Goal: Task Accomplishment & Management: Complete application form

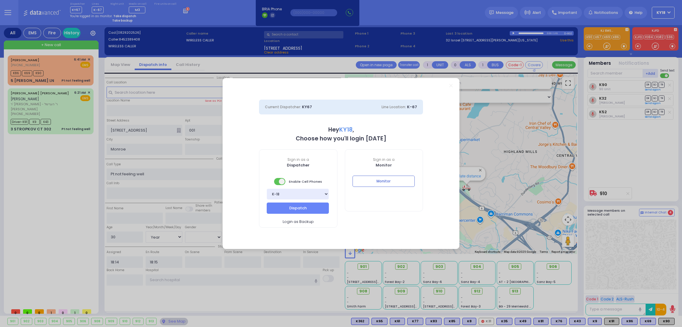
select select "BEIRECH MOSHE"
select select "Year"
select select "[DEMOGRAPHIC_DATA]"
select select "4"
click at [313, 208] on button "Dispatch" at bounding box center [298, 208] width 62 height 11
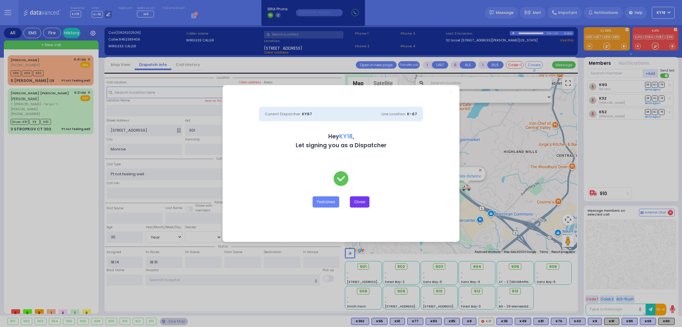
click at [361, 203] on button "Close" at bounding box center [360, 202] width 20 height 11
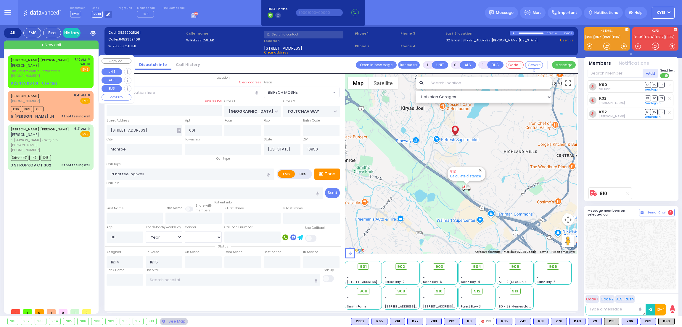
click at [33, 67] on span "[PERSON_NAME]" at bounding box center [25, 65] width 28 height 5
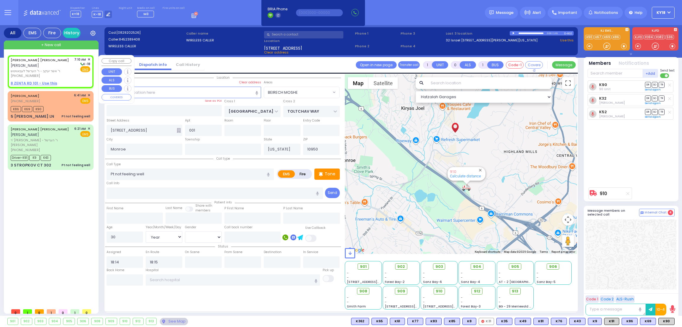
type input "2"
type input "1"
select select
radio input "true"
type input "[PERSON_NAME]"
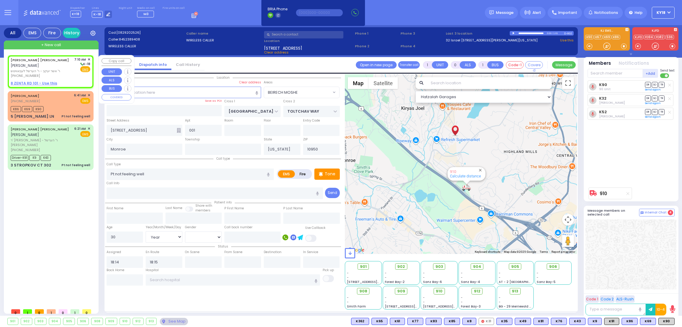
type input "[PERSON_NAME]"
select select
type input "07:10"
select select "Hatzalah Garages"
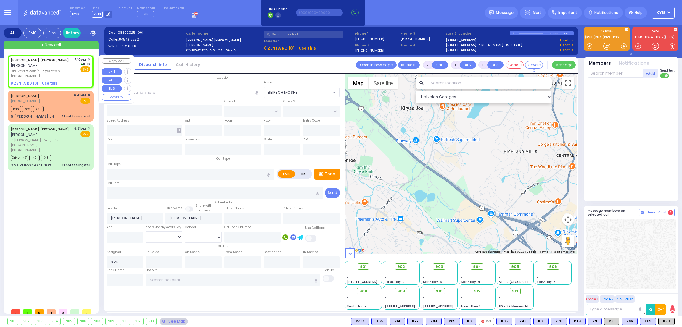
click at [30, 83] on u "8 ZENTA RD 101 - Use this" at bounding box center [34, 83] width 46 height 5
select select
radio input "true"
select select
select select "Hatzalah Garages"
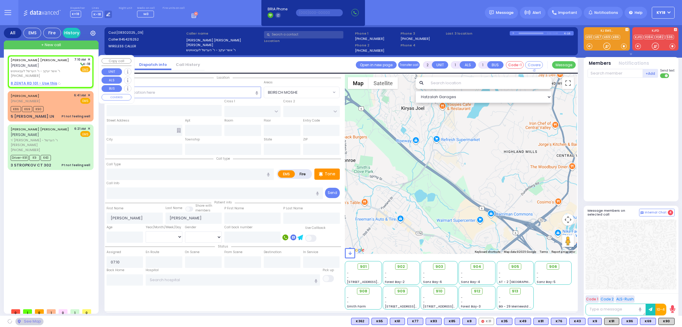
type input "ZENTA RD"
type input "[PERSON_NAME] BLVD"
type input "[STREET_ADDRESS]"
type input "101"
type input "Monroe"
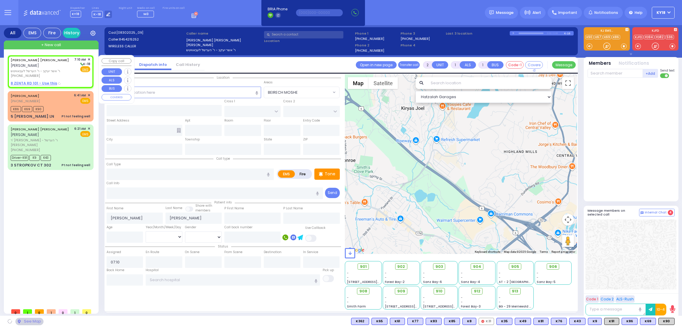
type input "[US_STATE]"
type input "10950"
select select "SECTION 2"
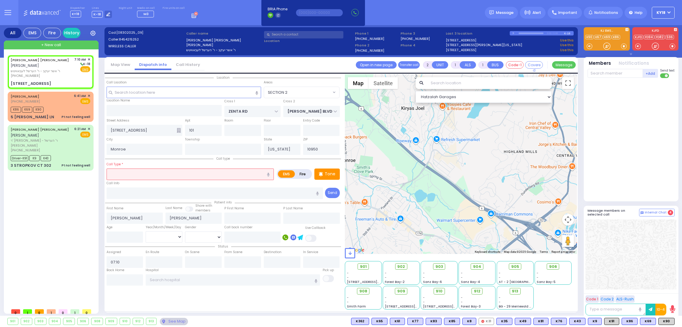
select select
radio input "true"
select select
select select "Hatzalah Garages"
select select "SECTION 2"
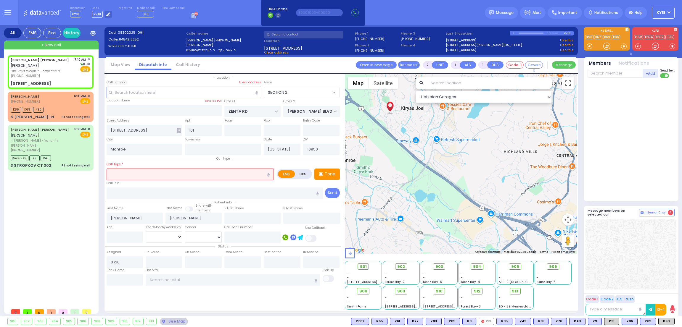
click at [163, 175] on input "text" at bounding box center [190, 174] width 167 height 11
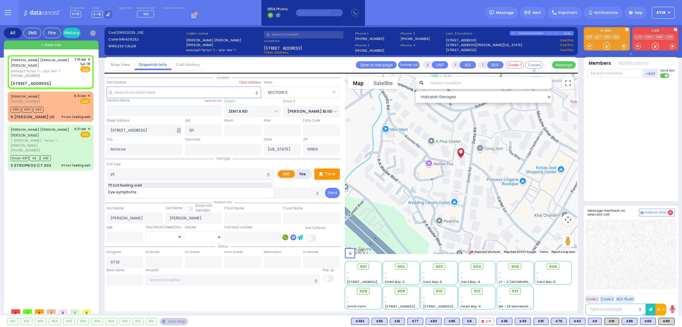
click at [159, 186] on div "Pt not feeling well" at bounding box center [190, 186] width 164 height 6
type input "Pt not feeling well"
type input "1"
type input "0"
type input "2"
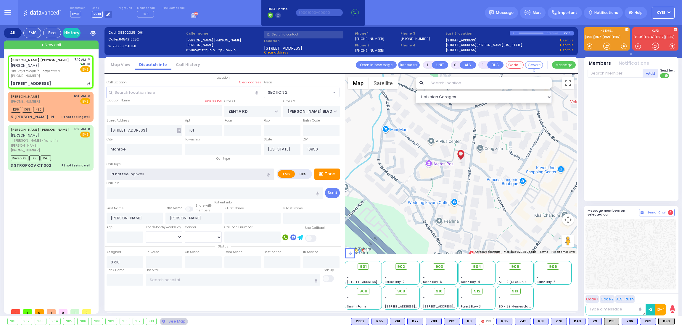
type input "1"
select select
radio input "true"
select select
select select "Hatzalah Garages"
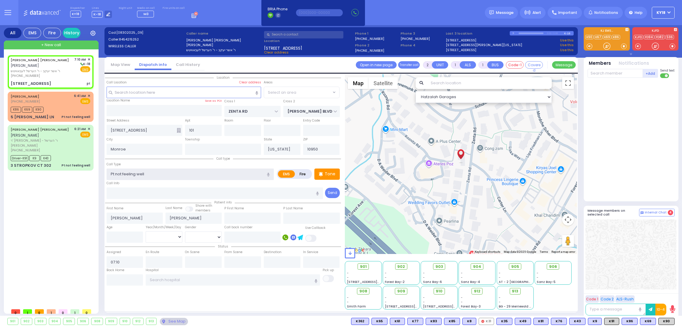
select select "SECTION 2"
click at [130, 234] on input "number" at bounding box center [125, 237] width 37 height 11
type input "14"
type input "1"
type input "0"
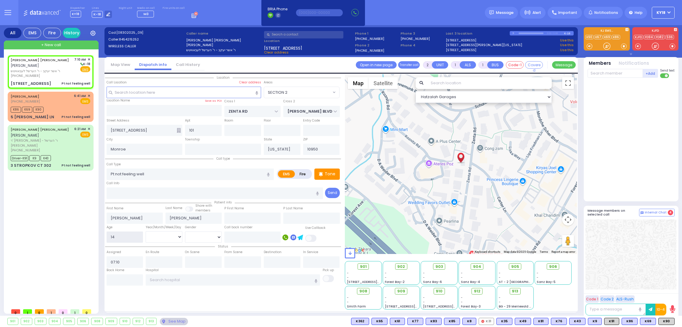
select select
radio input "true"
select select
select select "Hatzalah Garages"
select select "SECTION 2"
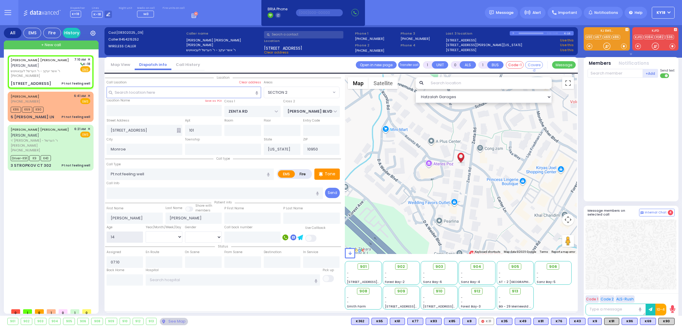
type input "14"
click at [157, 233] on select "Year Month Week Day" at bounding box center [164, 237] width 37 height 11
select select
radio input "true"
select select
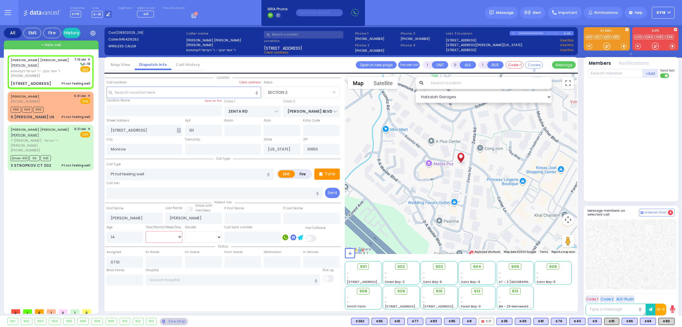
select select "Hatzalah Garages"
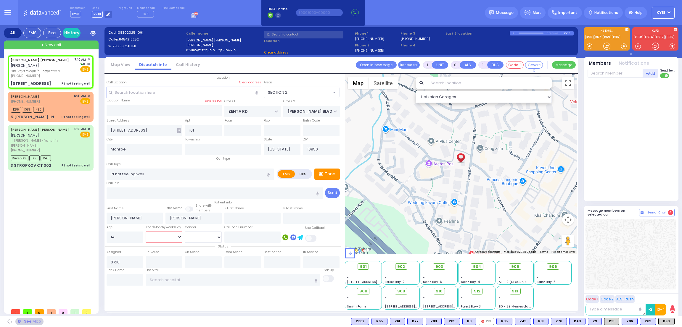
select select "Year"
click at [146, 232] on select "Year Month Week Day" at bounding box center [164, 237] width 37 height 11
select select "SECTION 2"
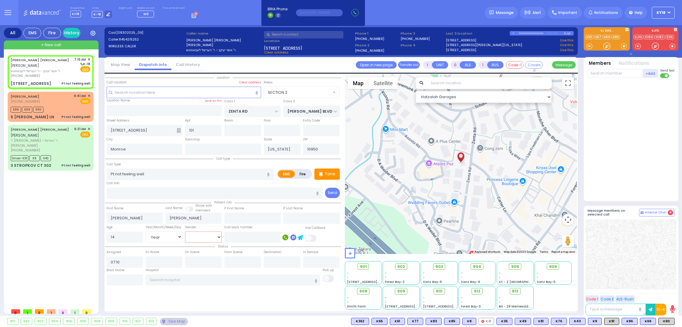
select select
radio input "true"
select select "Year"
select select "Hatzalah Garages"
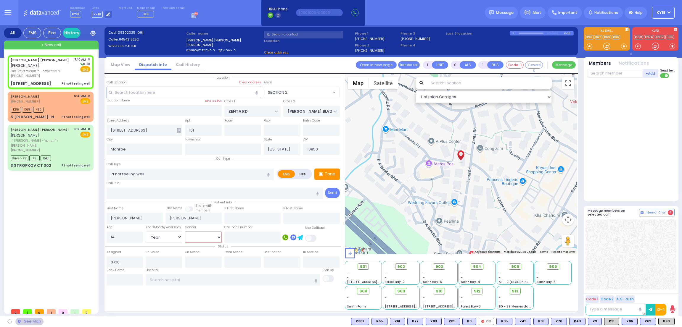
click at [203, 237] on select "[DEMOGRAPHIC_DATA] [DEMOGRAPHIC_DATA]" at bounding box center [203, 237] width 37 height 11
select select "SECTION 2"
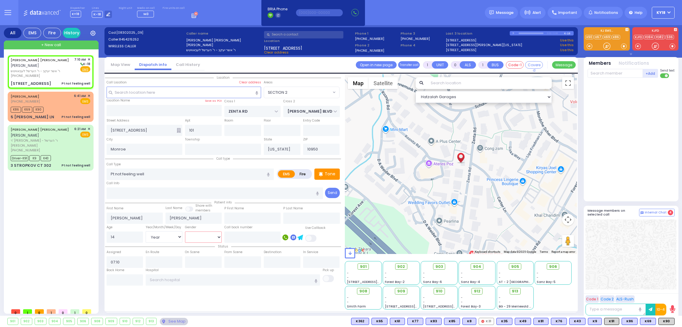
select select "[DEMOGRAPHIC_DATA]"
click at [185, 232] on select "[DEMOGRAPHIC_DATA] [DEMOGRAPHIC_DATA]" at bounding box center [203, 237] width 37 height 11
select select
radio input "true"
select select "Year"
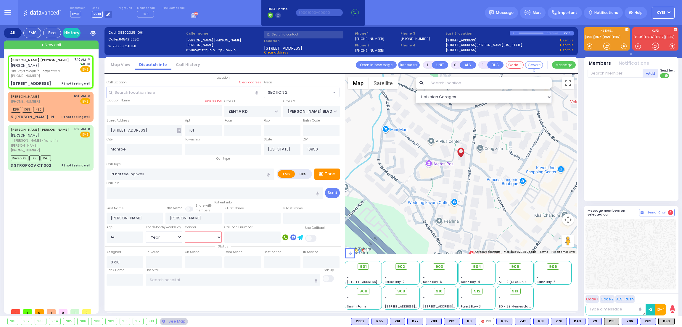
select select "[DEMOGRAPHIC_DATA]"
select select "Hatzalah Garages"
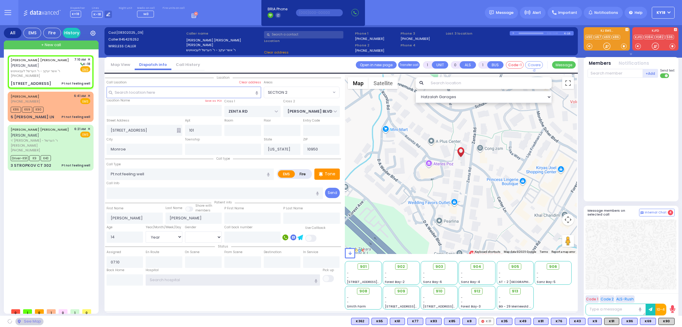
click at [177, 278] on input "text" at bounding box center [233, 280] width 174 height 11
select select "SECTION 2"
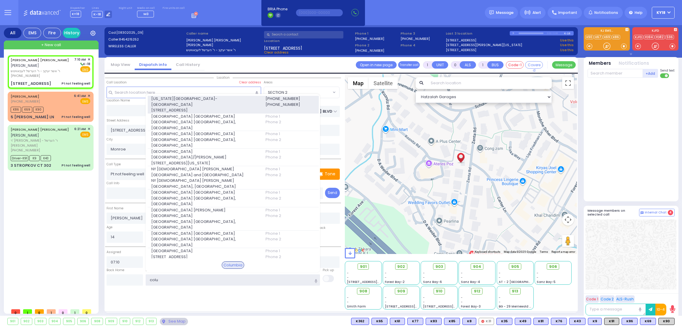
type input "colu"
click at [164, 112] on span "[STREET_ADDRESS]" at bounding box center [204, 110] width 107 height 6
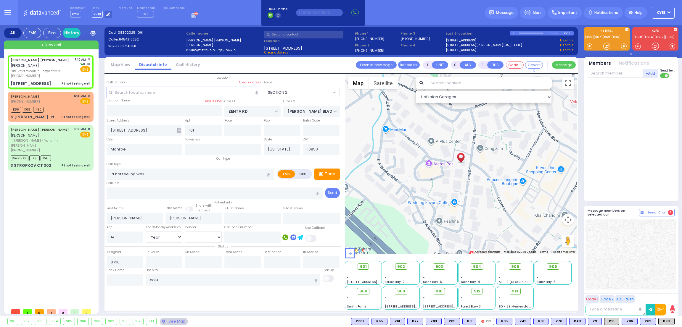
select select
radio input "true"
select select "Year"
select select "[DEMOGRAPHIC_DATA]"
type input "[US_STATE][GEOGRAPHIC_DATA]- [GEOGRAPHIC_DATA]"
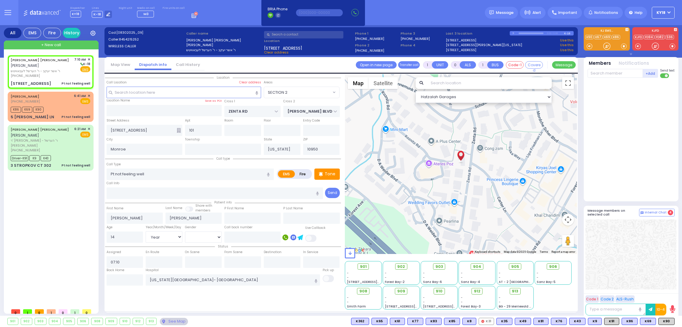
select select "Hatzalah Garages"
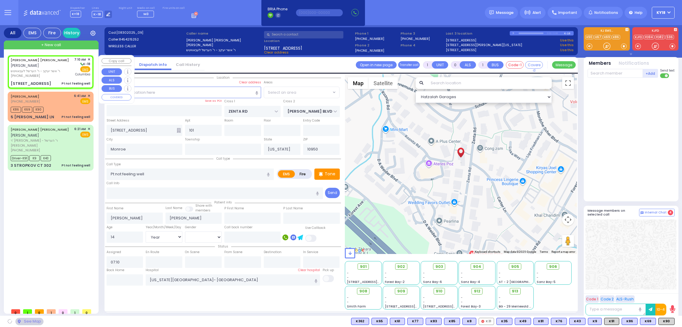
select select "SECTION 2"
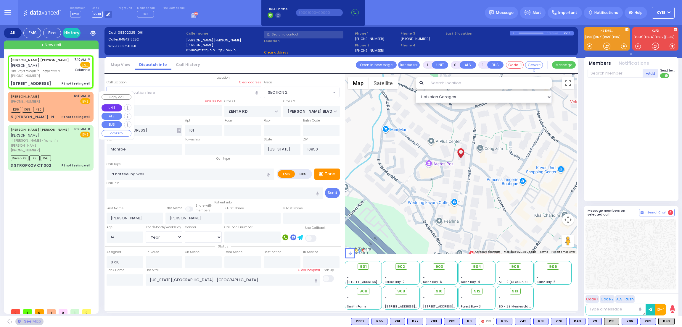
select select
radio input "true"
select select "Year"
select select "[DEMOGRAPHIC_DATA]"
select select "Hatzalah Garages"
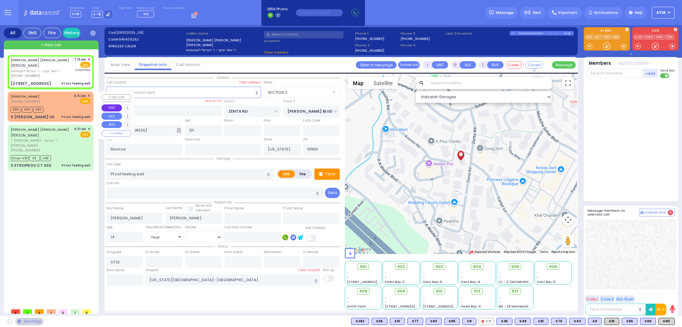
select select "SECTION 2"
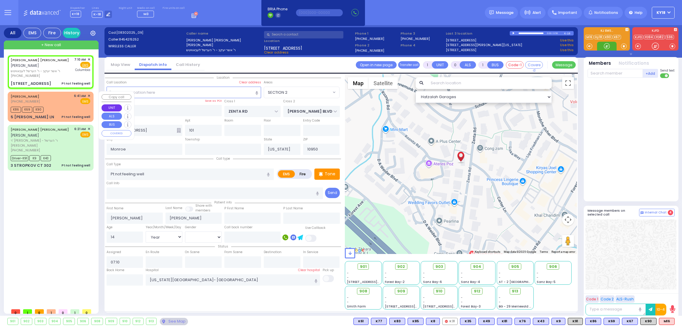
click at [120, 111] on button "UNIT" at bounding box center [112, 108] width 20 height 7
click at [81, 116] on div "Pt not feeling well" at bounding box center [76, 117] width 29 height 4
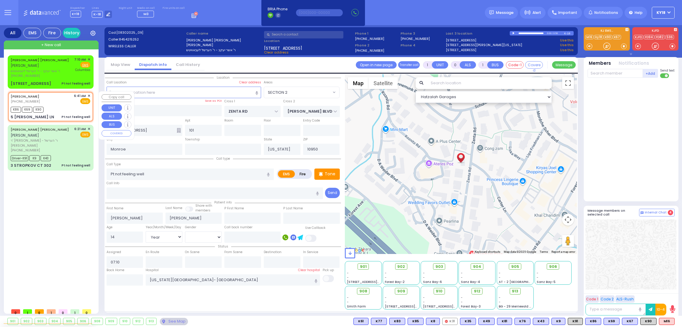
select select
radio input "true"
type input "SHMAYA"
type input "[PERSON_NAME]"
select select
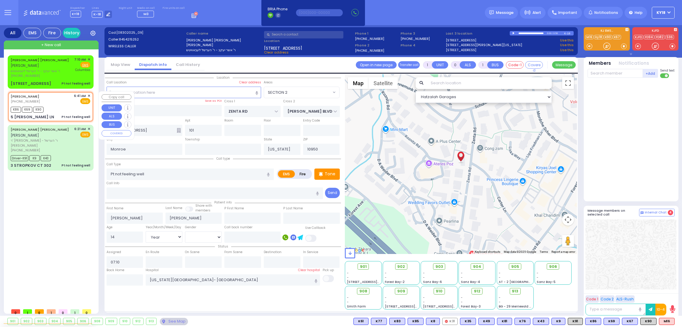
select select
type input "06:41"
type input "06:44"
select select "Hatzalah Garages"
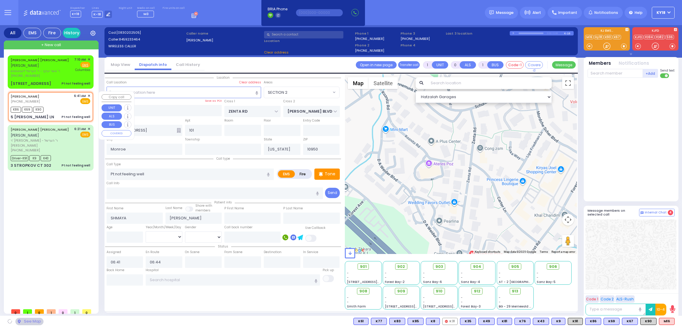
type input "5 [PERSON_NAME] LN"
type input "MONROE"
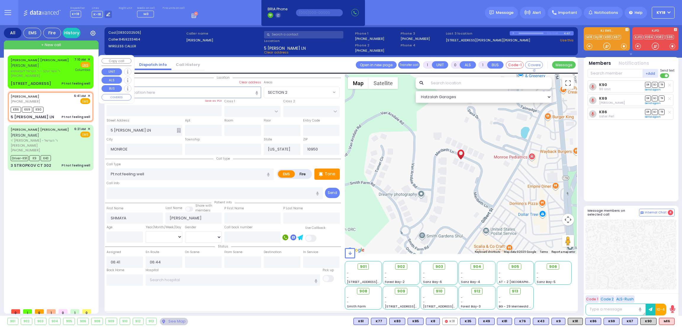
click at [76, 70] on span "Columbia" at bounding box center [82, 70] width 15 height 4
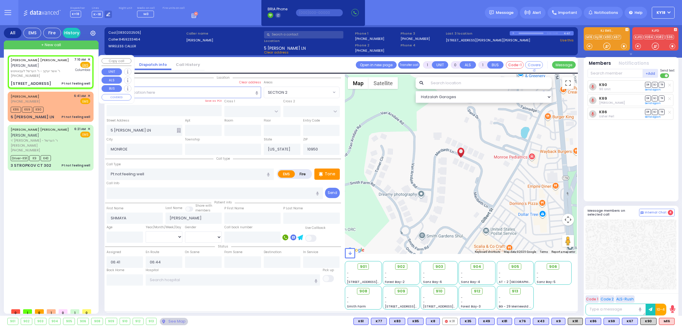
select select
radio input "true"
type input "[PERSON_NAME]"
type input "14"
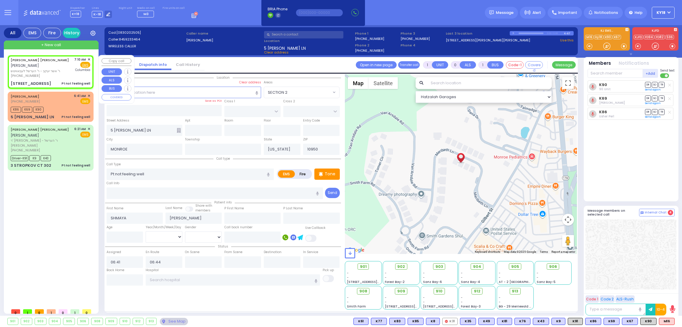
select select "Year"
select select "[DEMOGRAPHIC_DATA]"
type input "07:10"
type input "[US_STATE][GEOGRAPHIC_DATA]- [GEOGRAPHIC_DATA]"
type input "ZENTA RD"
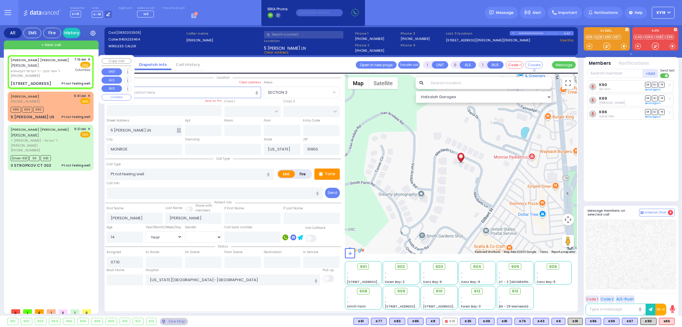
type input "[PERSON_NAME] BLVD"
type input "[STREET_ADDRESS]"
type input "101"
type input "Monroe"
select select "Hatzalah Garages"
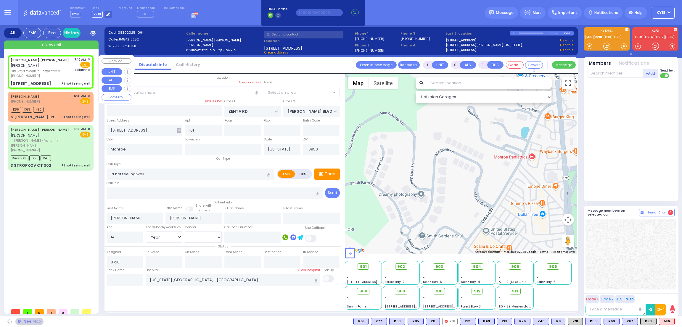
select select "SECTION 2"
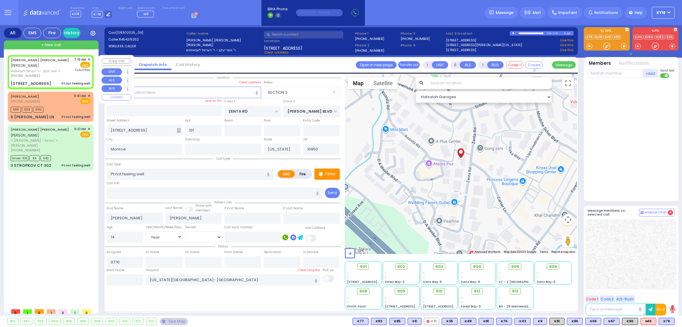
click at [51, 81] on div "[STREET_ADDRESS] Pt not feeling well" at bounding box center [51, 84] width 80 height 6
select select
radio input "true"
select select "Year"
select select "[DEMOGRAPHIC_DATA]"
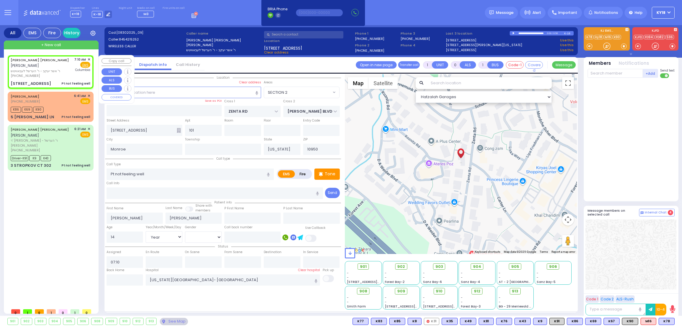
select select "Hatzalah Garages"
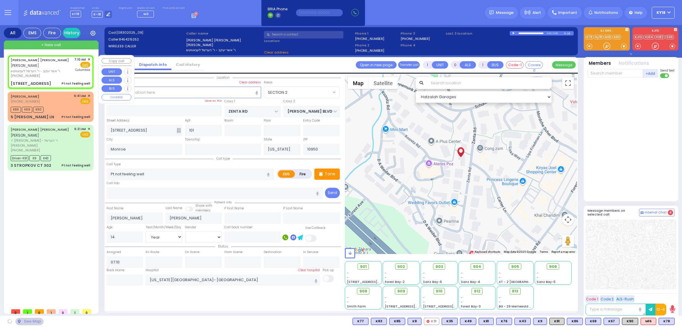
select select "SECTION 2"
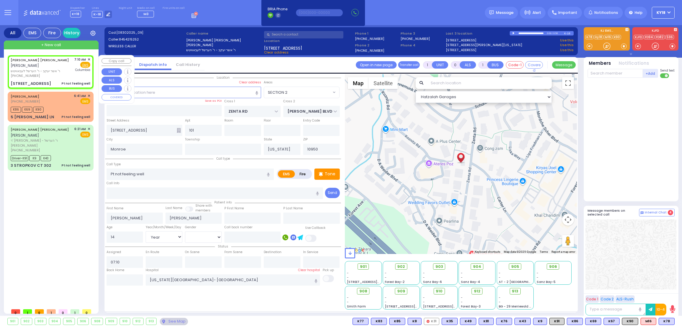
click at [51, 81] on div "[STREET_ADDRESS] Pt not feeling well" at bounding box center [51, 84] width 80 height 6
select select
radio input "true"
select select "Year"
select select "[DEMOGRAPHIC_DATA]"
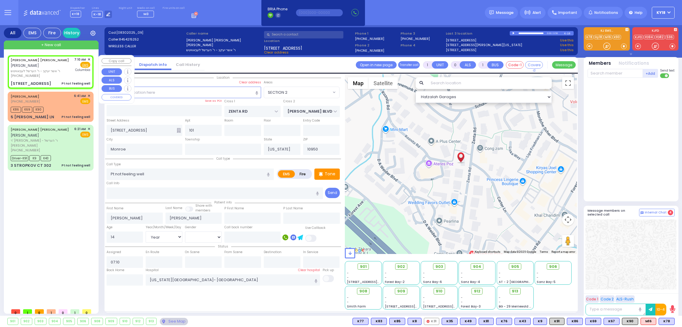
select select "SECTION 2"
select select "Hatzalah Garages"
click at [663, 319] on span "K78" at bounding box center [666, 322] width 15 height 7
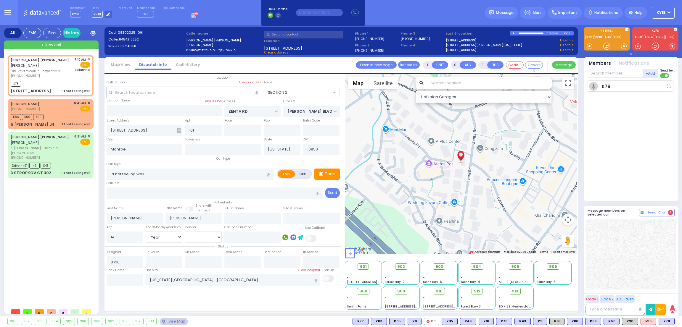
select select
radio input "true"
select select "Year"
select select "[DEMOGRAPHIC_DATA]"
type input "07:12"
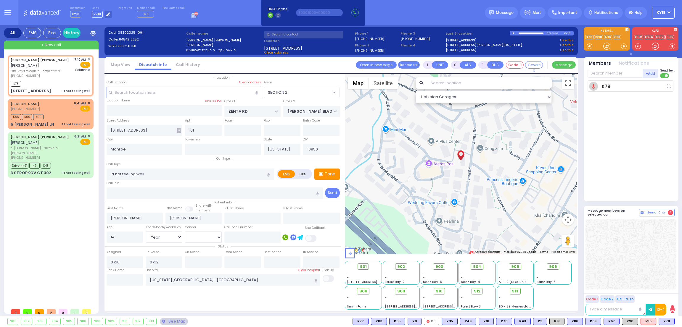
select select "Hatzalah Garages"
select select "SECTION 2"
click at [668, 319] on span "K83" at bounding box center [666, 322] width 15 height 7
select select
radio input "true"
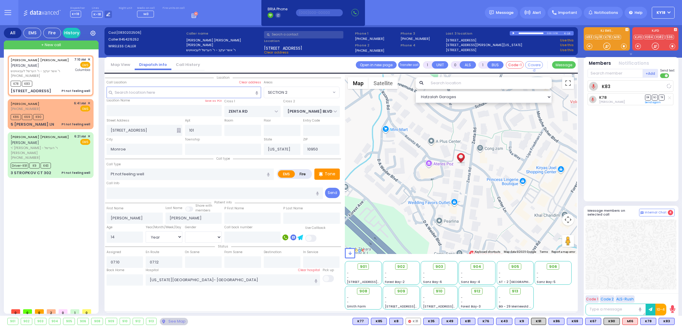
select select "Year"
select select "[DEMOGRAPHIC_DATA]"
select select "Hatzalah Garages"
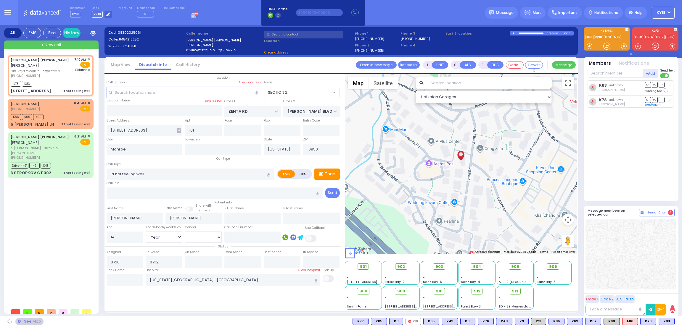
select select "SECTION 2"
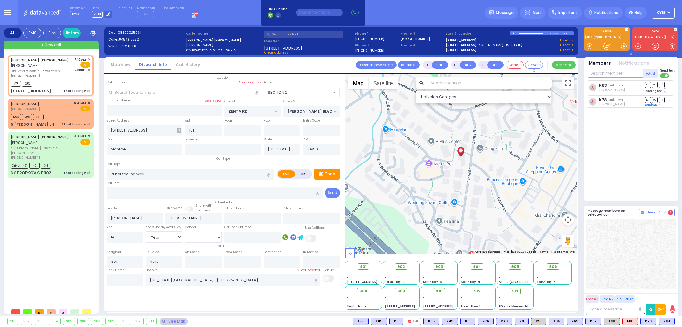
click at [620, 72] on input "text" at bounding box center [615, 73] width 55 height 9
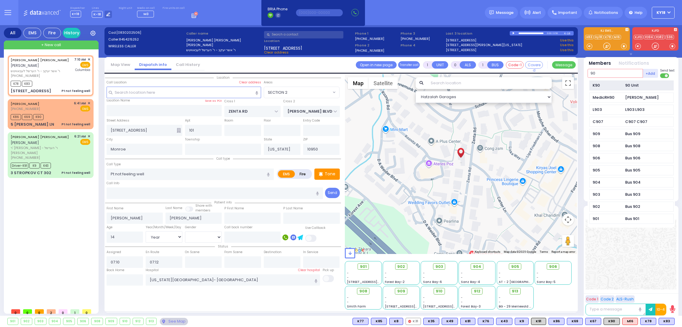
type input "90"
click at [615, 83] on div "K90" at bounding box center [608, 86] width 30 height 6
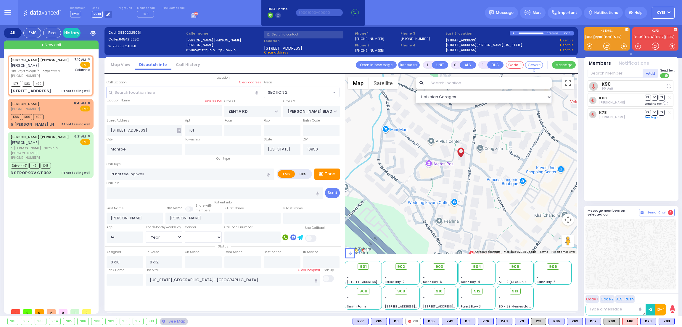
select select
radio input "true"
select select "Year"
select select "[DEMOGRAPHIC_DATA]"
select select "Hatzalah Garages"
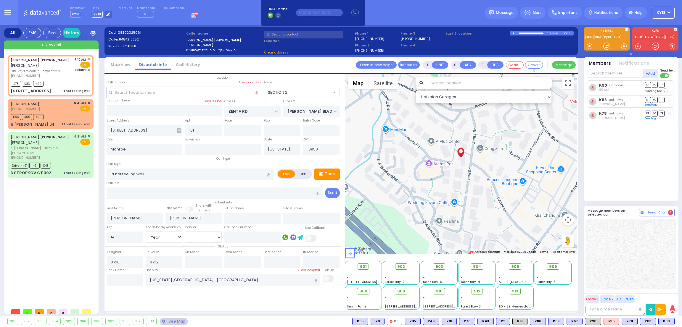
select select
radio input "true"
select select "Year"
select select "[DEMOGRAPHIC_DATA]"
select select "Hatzalah Garages"
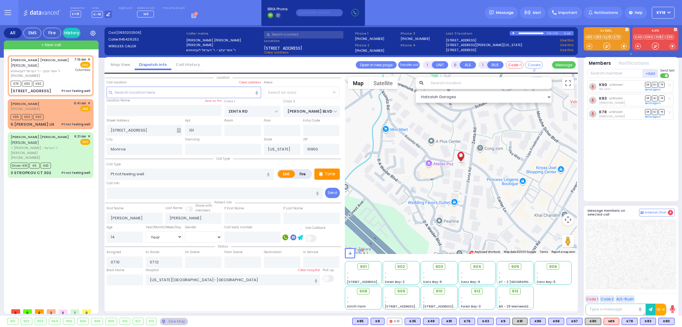
select select "SECTION 2"
click at [666, 324] on span "K3" at bounding box center [667, 322] width 13 height 7
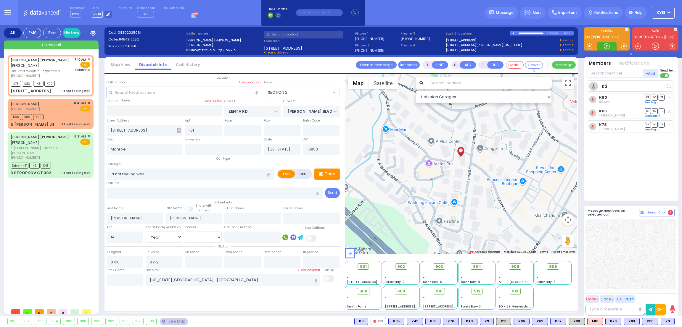
select select
radio input "true"
select select "Year"
select select "[DEMOGRAPHIC_DATA]"
select select "Hatzalah Garages"
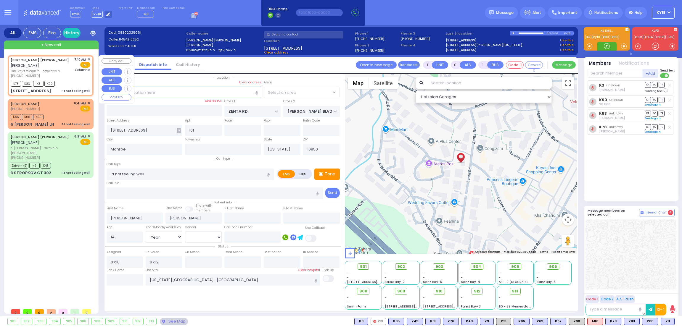
select select "SECTION 2"
click at [178, 320] on div "See Map" at bounding box center [174, 321] width 28 height 7
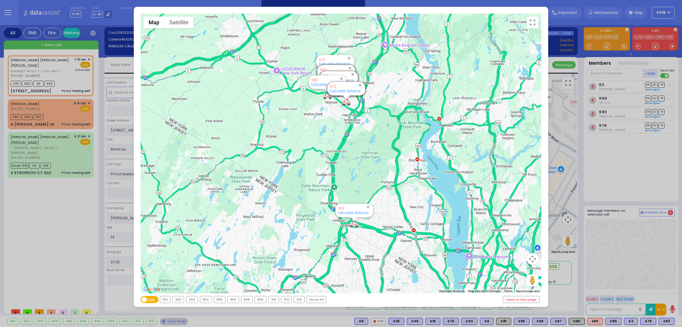
click at [65, 145] on div "← Move left → Move right ↑ Move up ↓ Move down + Zoom in - Zoom out Home Jump l…" at bounding box center [341, 163] width 682 height 327
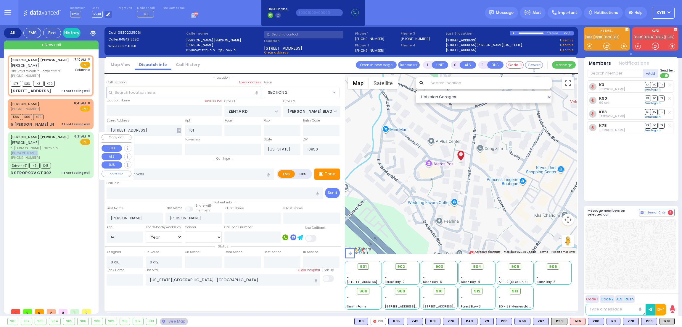
click at [65, 146] on span "ר' [PERSON_NAME] - ר' הערשל [PERSON_NAME]" at bounding box center [42, 151] width 62 height 10
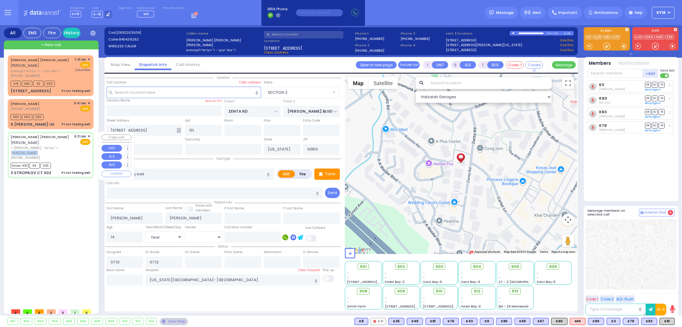
type input "6"
select select
radio input "true"
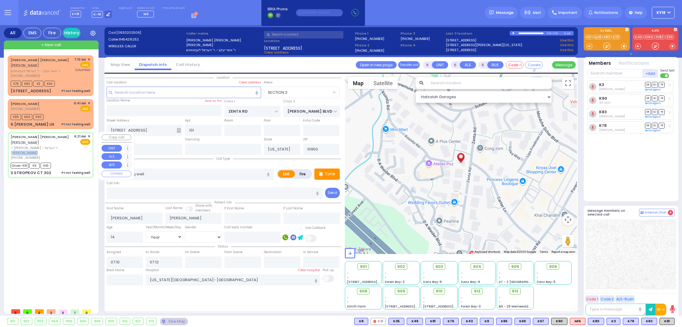
type input "[PERSON_NAME]"
type input "Frimet"
type input "[PERSON_NAME]"
type input "46"
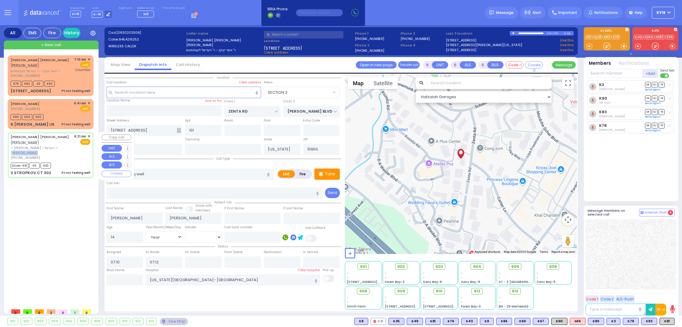
select select "Year"
select select "[DEMOGRAPHIC_DATA]"
type input "06:21"
type input "06:23"
type input "06:26"
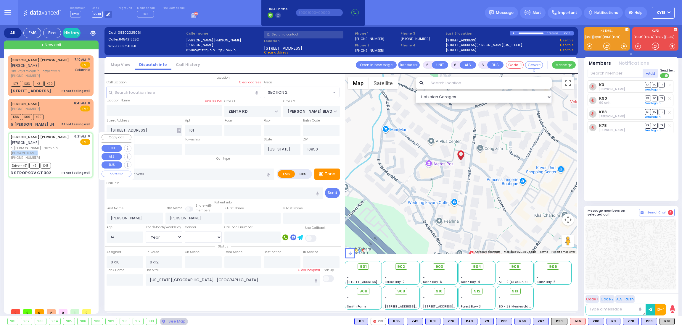
type input "06:48"
type input "[GEOGRAPHIC_DATA] [STREET_ADDRESS][GEOGRAPHIC_DATA] Suffern"
select select "Hatzalah Garages"
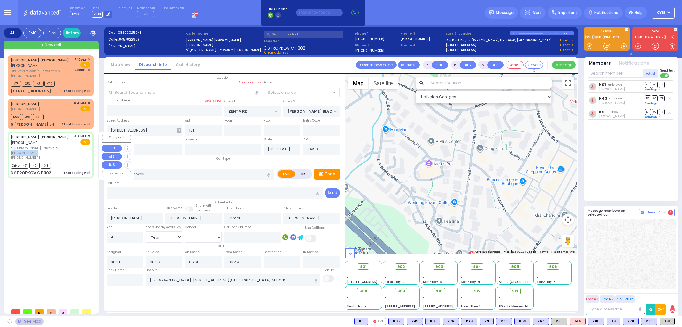
type input "RIMENEV COURT"
type input "DAJ BLVD"
type input "3 STROPKOV CT"
type input "302"
select select "SECTION 1"
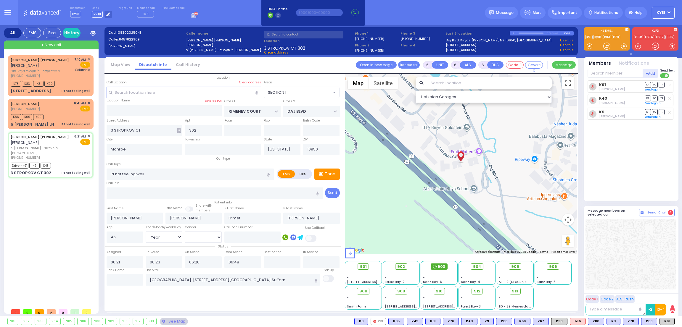
select select
radio input "true"
select select "Year"
select select "[DEMOGRAPHIC_DATA]"
select select "Hatzalah Garages"
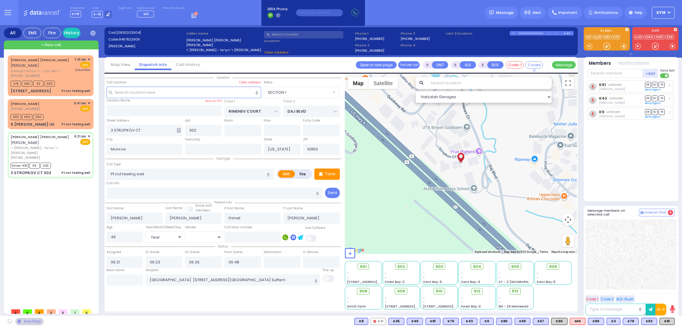
select select "SECTION 1"
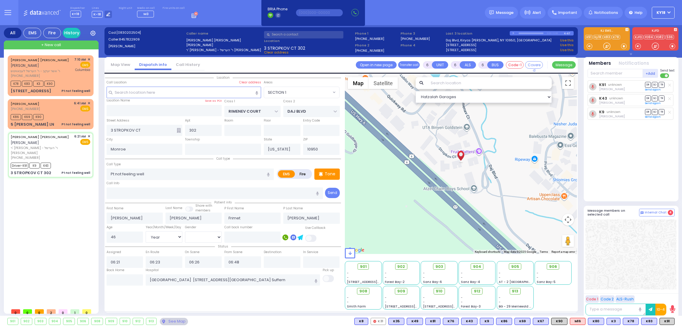
click at [0, 0] on icon at bounding box center [0, 0] width 0 height 0
select select
radio input "true"
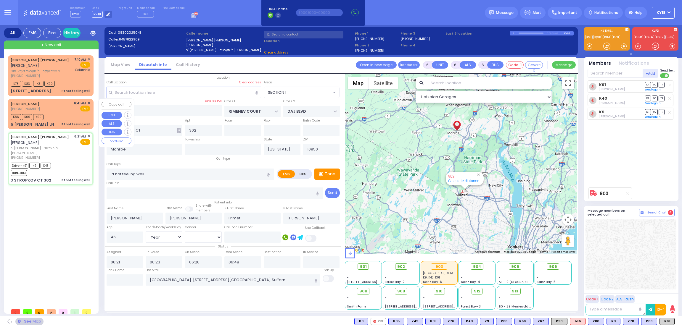
click at [59, 120] on div "[PERSON_NAME] [PHONE_NUMBER] 6:41 AM ✕ EMS K86" at bounding box center [50, 114] width 83 height 28
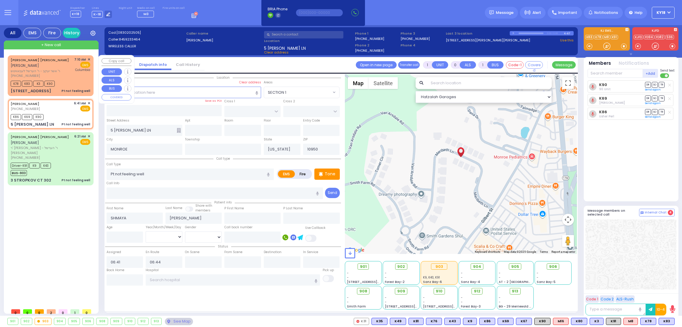
click at [63, 81] on div "K78 K83 K3 K90" at bounding box center [51, 82] width 80 height 7
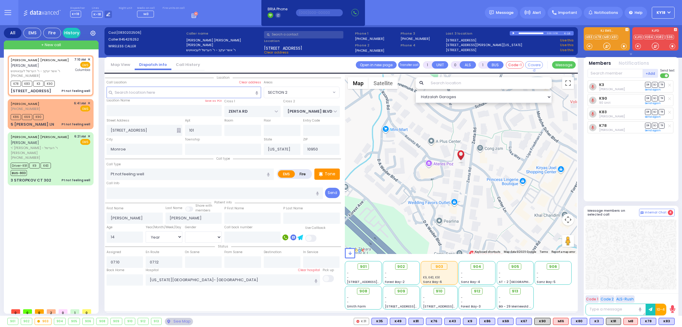
click at [476, 291] on span "912" at bounding box center [477, 292] width 7 height 6
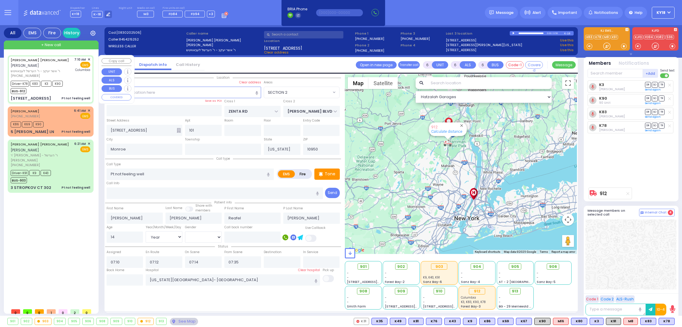
select select "SECTION 2"
select select "Year"
select select "[DEMOGRAPHIC_DATA]"
select select
radio input "true"
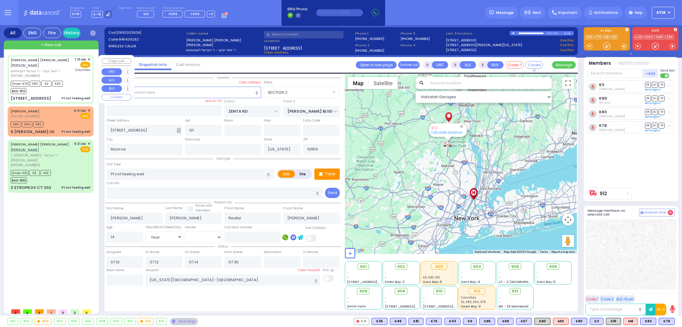
select select "Year"
select select "[DEMOGRAPHIC_DATA]"
select select "Hatzalah Garages"
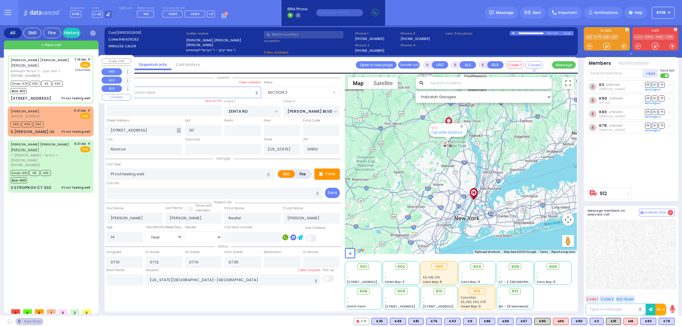
select select "SECTION 2"
select select
radio input "true"
select select "Year"
select select "[DEMOGRAPHIC_DATA]"
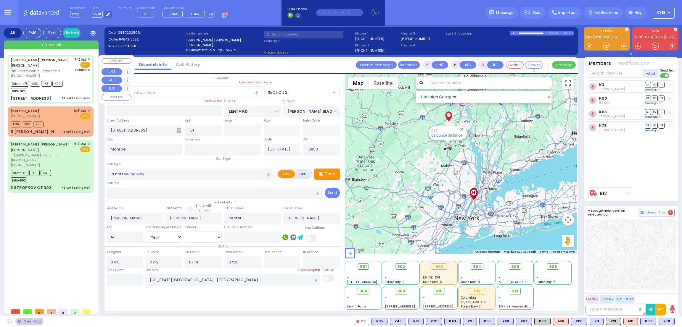
select select "Hatzalah Garages"
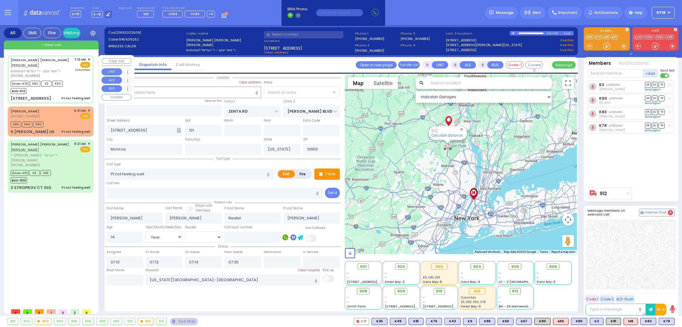
select select "SECTION 2"
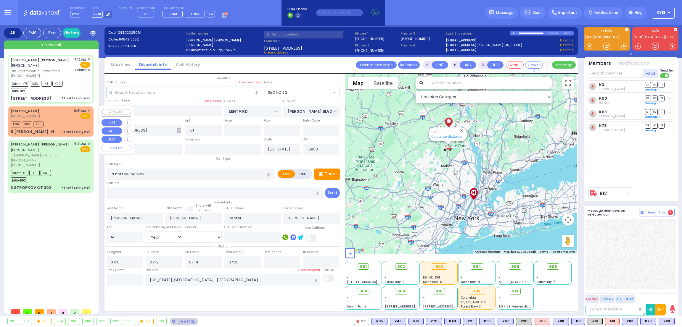
select select
radio input "true"
select select "Year"
select select "[DEMOGRAPHIC_DATA]"
select select "Hatzalah Garages"
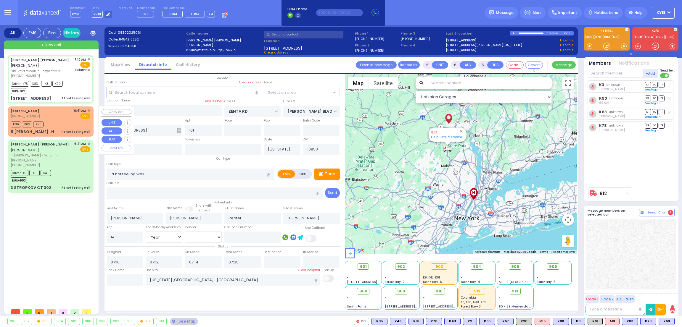
click at [76, 126] on div "K86 K69 K90" at bounding box center [51, 123] width 80 height 7
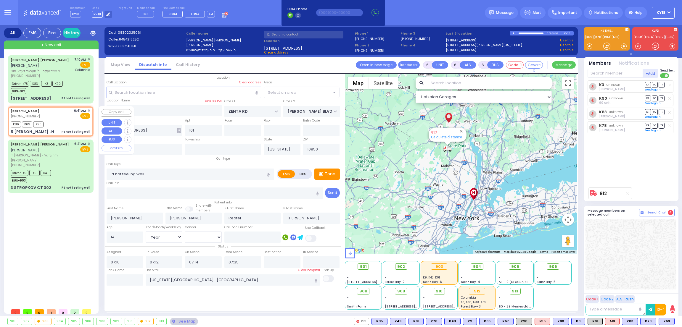
radio input "true"
type input "SHMAYA"
type input "[PERSON_NAME]"
type input "Esther"
type input "Schwartz"
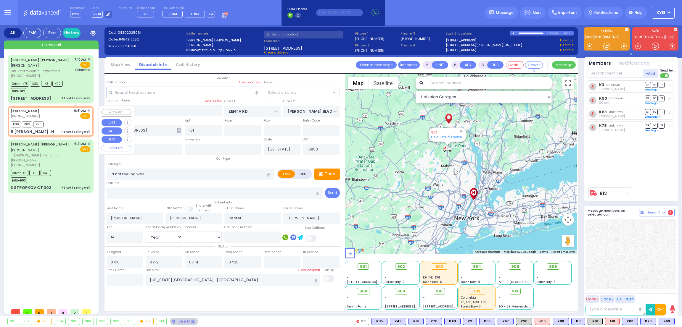
type input "3"
select select "Month"
select select "[DEMOGRAPHIC_DATA]"
type input "06:41"
type input "06:44"
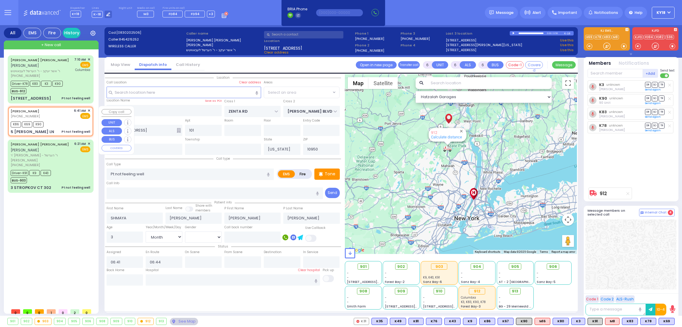
select select
select select "Hatzalah Garages"
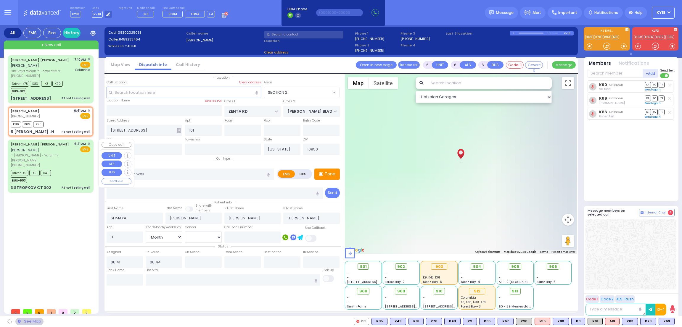
type input "5 [PERSON_NAME] LN"
type input "MONROE"
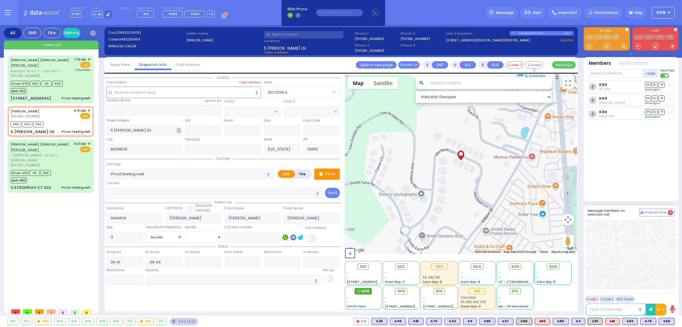
click at [364, 291] on span "908" at bounding box center [366, 292] width 8 height 6
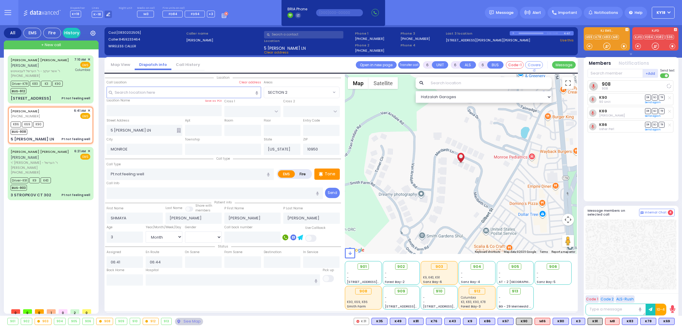
select select
radio input "true"
select select "Month"
select select "[DEMOGRAPHIC_DATA]"
select select "Hatzalah Garages"
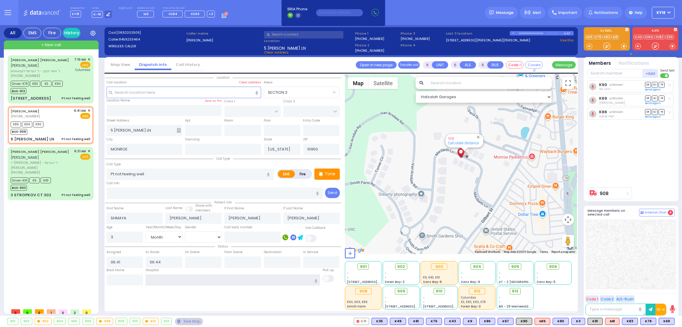
click at [290, 281] on input "text" at bounding box center [233, 280] width 174 height 11
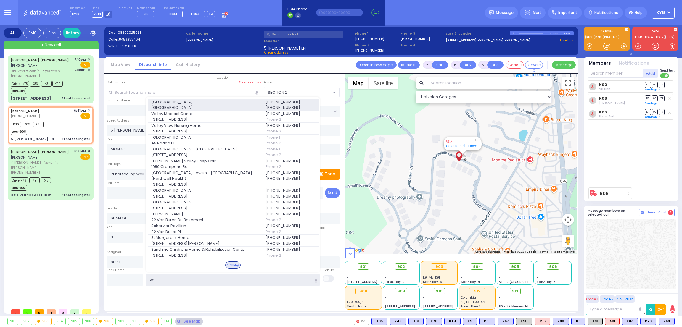
type input "va"
click at [243, 110] on span "4 Valley Health Plaza" at bounding box center [204, 108] width 107 height 6
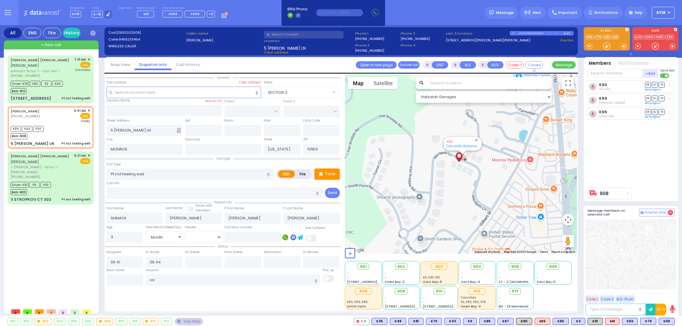
select select
radio input "true"
select select "Month"
select select "[DEMOGRAPHIC_DATA]"
type input "Valley Hospital"
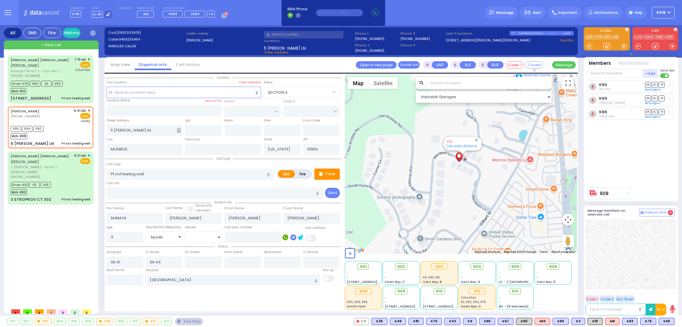
select select "Hatzalah Garages"
select select
radio input "true"
select select "Month"
select select "[DEMOGRAPHIC_DATA]"
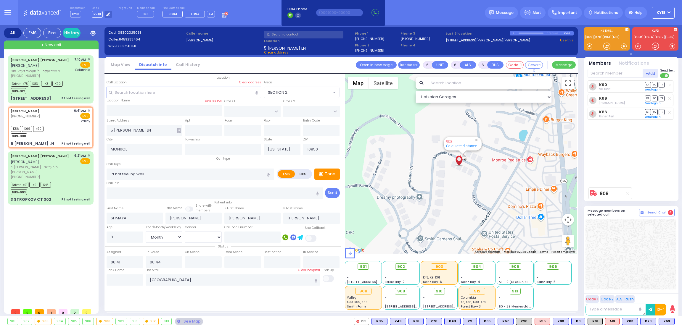
select select "Hatzalah Garages"
select select
radio input "true"
select select "Month"
select select "[DEMOGRAPHIC_DATA]"
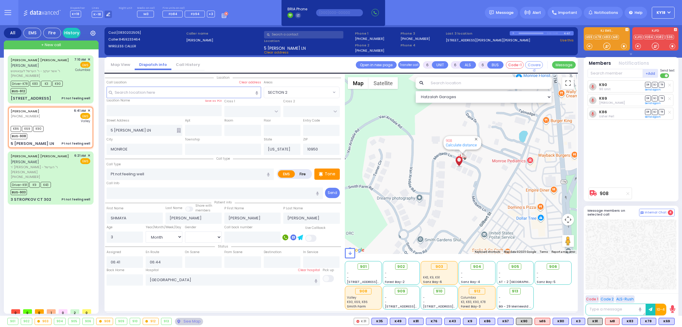
select select "Hatzalah Garages"
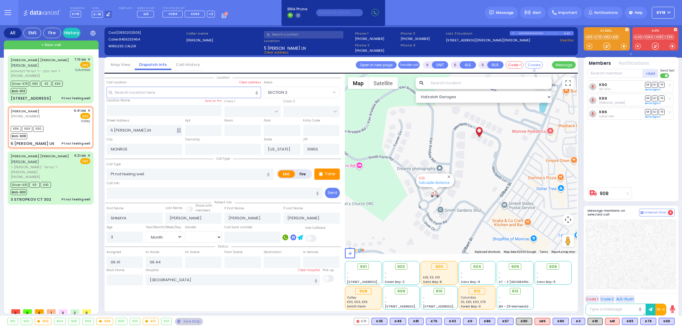
select select
radio input "true"
select select "Month"
select select "[DEMOGRAPHIC_DATA]"
select select "Hatzalah Garages"
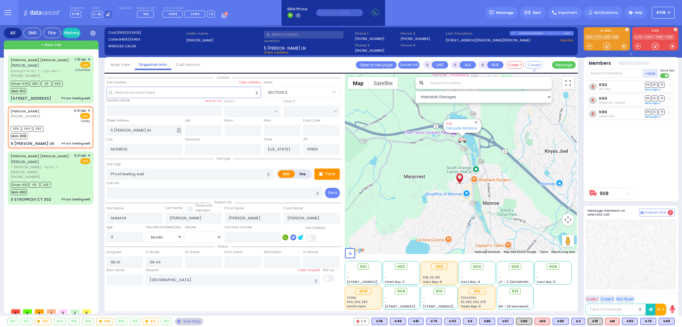
select select
radio input "true"
select select "Month"
select select "[DEMOGRAPHIC_DATA]"
type input "07:58"
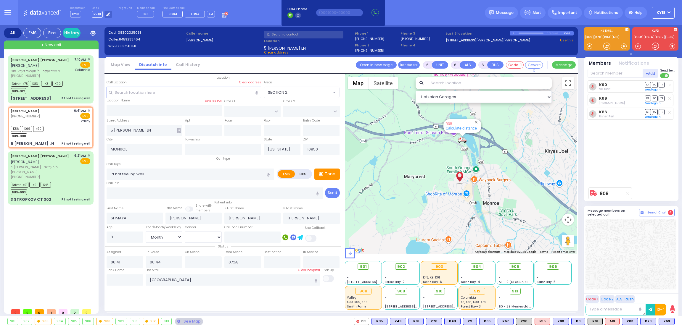
select select "Hatzalah Garages"
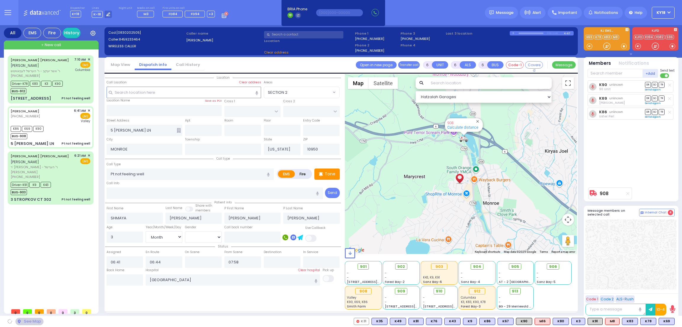
select select
radio input "true"
select select "Month"
select select "[DEMOGRAPHIC_DATA]"
select select "Hatzalah Garages"
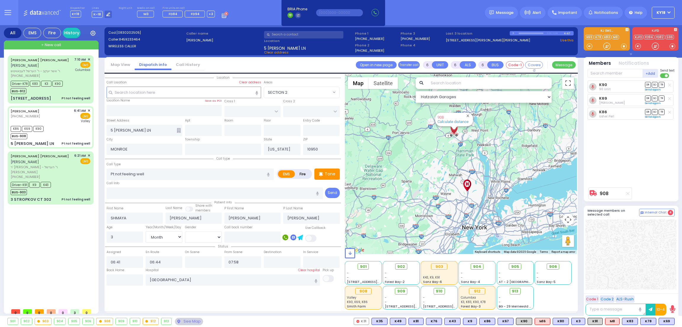
select select
radio input "true"
select select "Month"
select select "[DEMOGRAPHIC_DATA]"
select select "Hatzalah Garages"
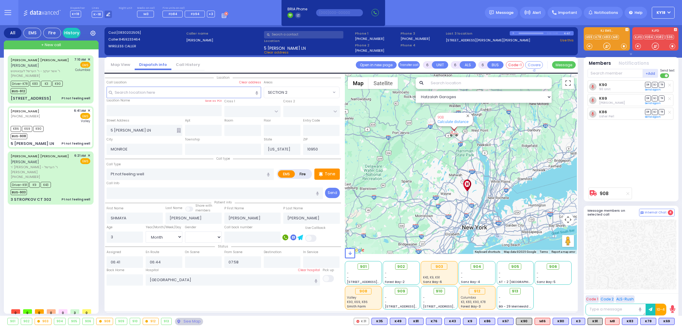
select select
radio input "true"
select select "Month"
select select "[DEMOGRAPHIC_DATA]"
select select "Hatzalah Garages"
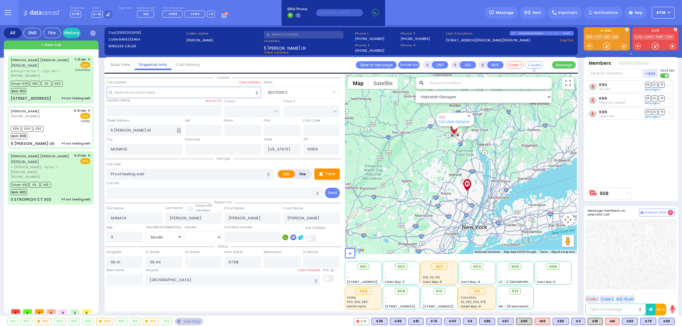
select select
radio input "true"
select select "Month"
select select "[DEMOGRAPHIC_DATA]"
select select "Hatzalah Garages"
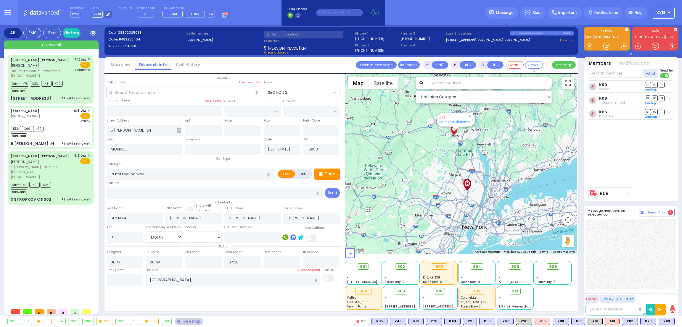
select select
radio input "true"
select select "Month"
select select "[DEMOGRAPHIC_DATA]"
select select "Hatzalah Garages"
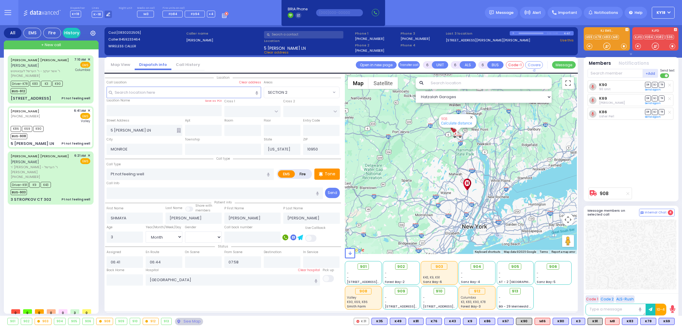
select select
radio input "true"
select select "Month"
select select "[DEMOGRAPHIC_DATA]"
select select "Hatzalah Garages"
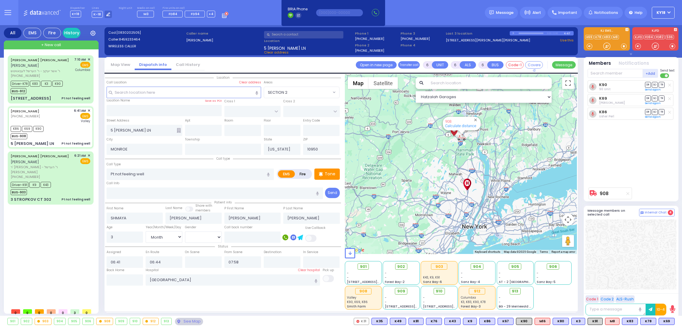
select select
radio input "true"
select select "Month"
select select "[DEMOGRAPHIC_DATA]"
select select "Hatzalah Garages"
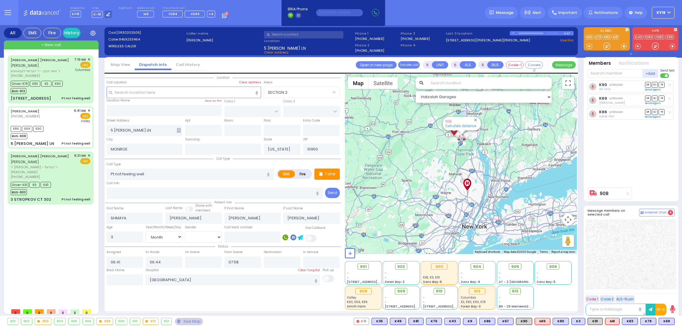
select select
radio input "true"
select select "Month"
select select "[DEMOGRAPHIC_DATA]"
select select "Hatzalah Garages"
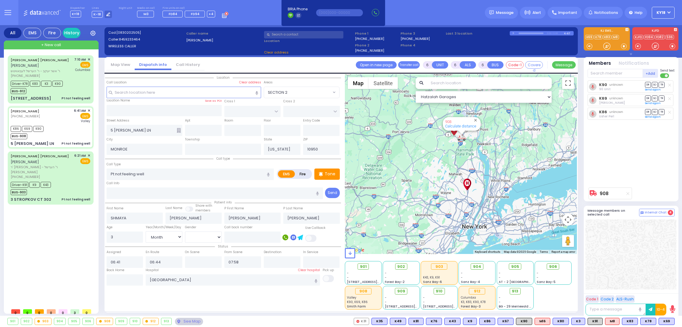
select select
radio input "true"
select select "Month"
select select "[DEMOGRAPHIC_DATA]"
select select "Hatzalah Garages"
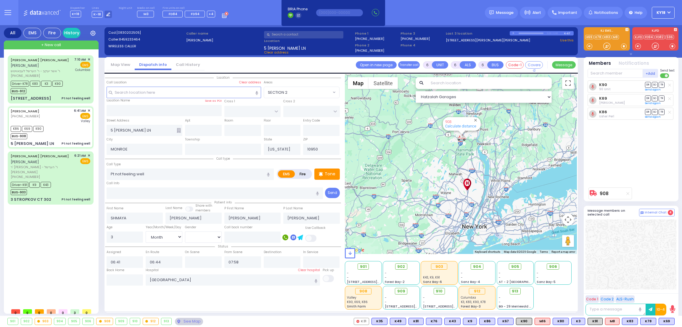
select select
radio input "true"
select select "Month"
select select "[DEMOGRAPHIC_DATA]"
select select "Hatzalah Garages"
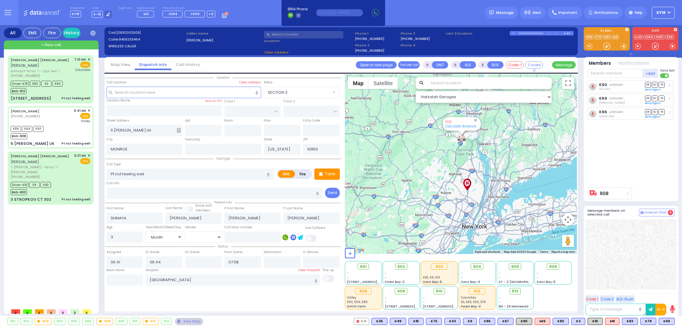
select select
radio input "true"
select select "Month"
select select "[DEMOGRAPHIC_DATA]"
select select "Hatzalah Garages"
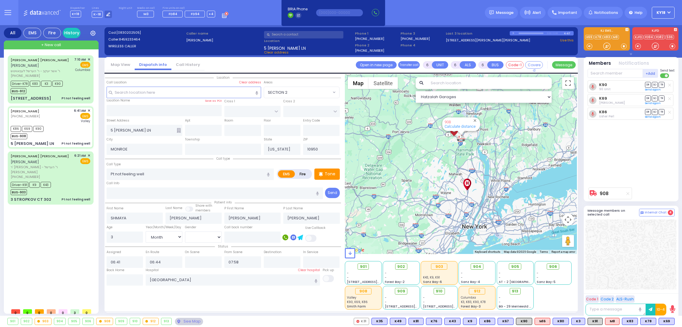
select select
radio input "true"
select select "Month"
select select "[DEMOGRAPHIC_DATA]"
select select "Hatzalah Garages"
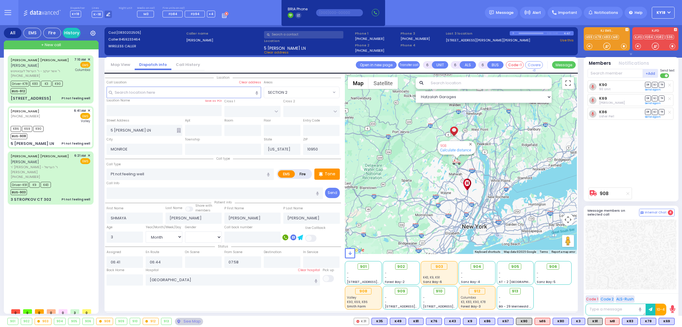
select select
radio input "true"
select select "Month"
select select "[DEMOGRAPHIC_DATA]"
select select "Hatzalah Garages"
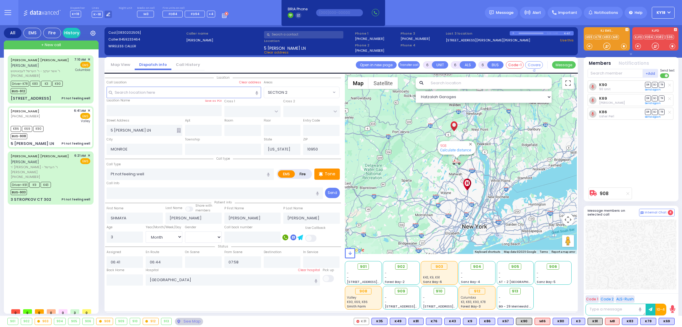
select select
radio input "true"
select select "Month"
select select "[DEMOGRAPHIC_DATA]"
select select "Hatzalah Garages"
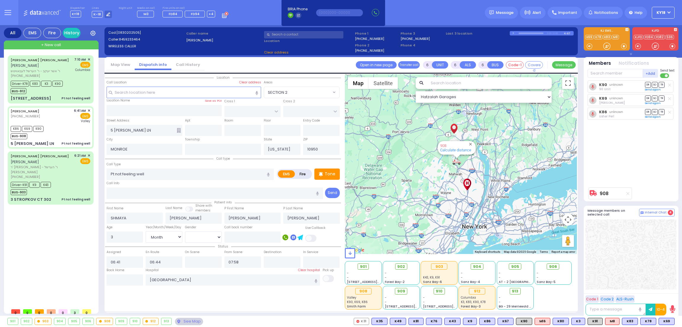
select select
radio input "true"
select select "Month"
select select "[DEMOGRAPHIC_DATA]"
select select "Hatzalah Garages"
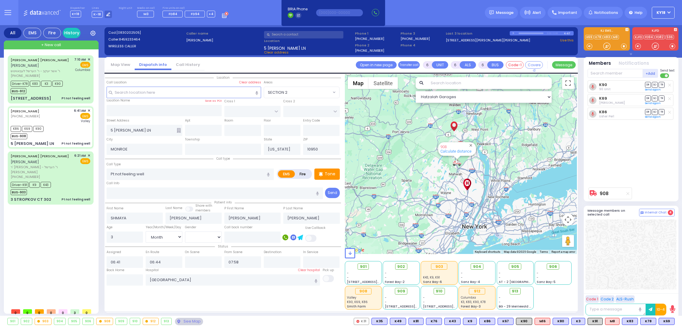
select select
radio input "true"
select select "Month"
select select "[DEMOGRAPHIC_DATA]"
select select "Hatzalah Garages"
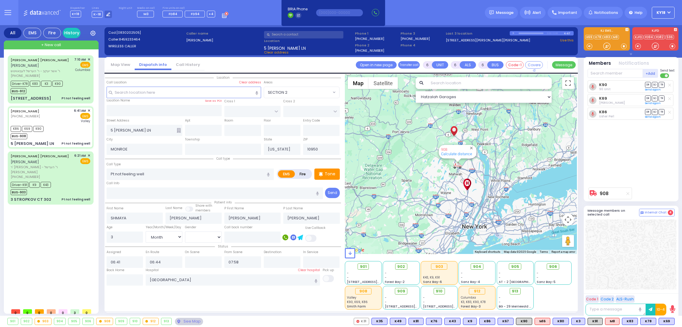
select select
radio input "true"
select select "Month"
select select "[DEMOGRAPHIC_DATA]"
type input "06:49"
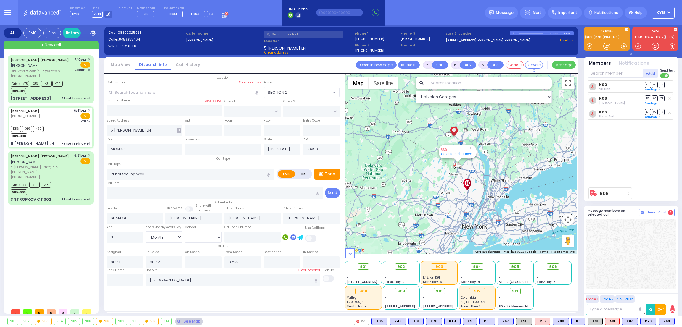
type input "07:50"
select select "Hatzalah Garages"
select select
radio input "true"
select select "Month"
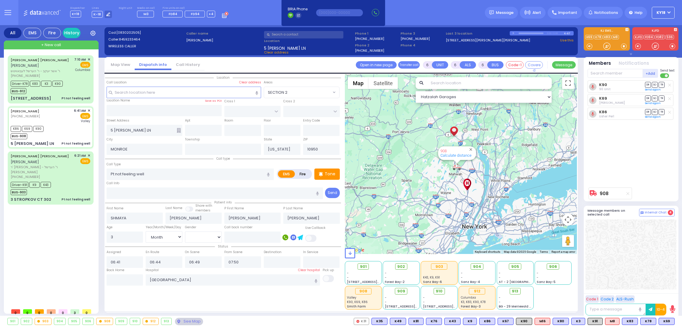
select select "[DEMOGRAPHIC_DATA]"
select select "Hatzalah Garages"
select select
radio input "true"
select select "Month"
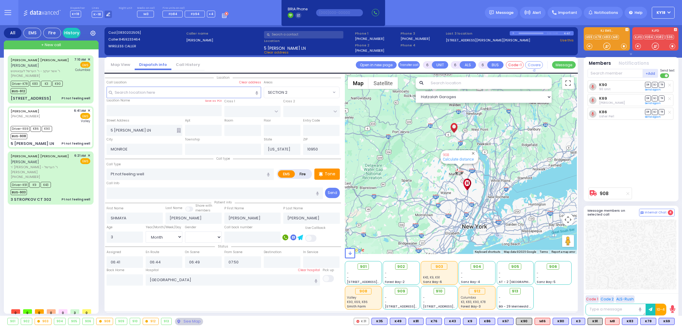
select select "[DEMOGRAPHIC_DATA]"
select select "Hatzalah Garages"
select select
radio input "true"
select select "Month"
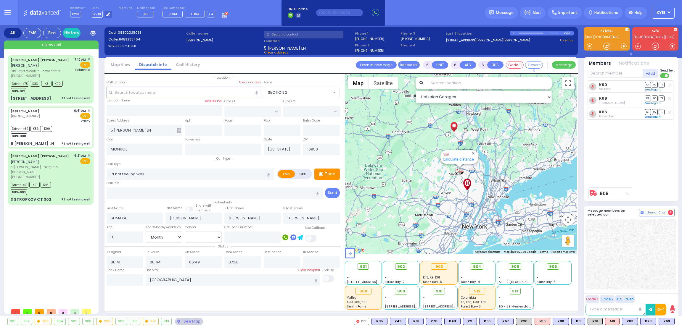
select select "[DEMOGRAPHIC_DATA]"
select select "Hatzalah Garages"
select select
radio input "true"
select select "Month"
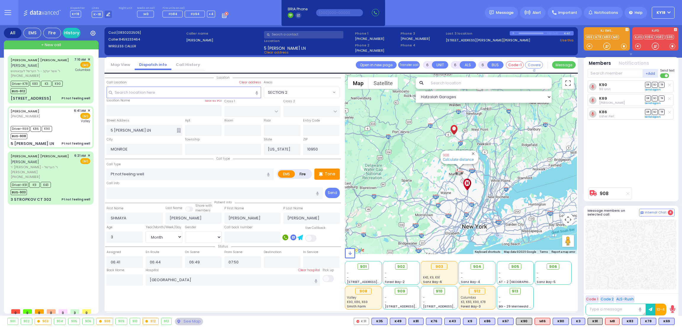
select select "[DEMOGRAPHIC_DATA]"
select select "Hatzalah Garages"
select select
radio input "true"
select select "Month"
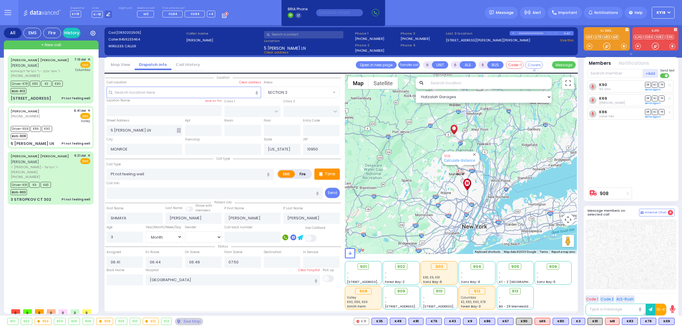
select select "[DEMOGRAPHIC_DATA]"
select select "Hatzalah Garages"
